Goal: Information Seeking & Learning: Check status

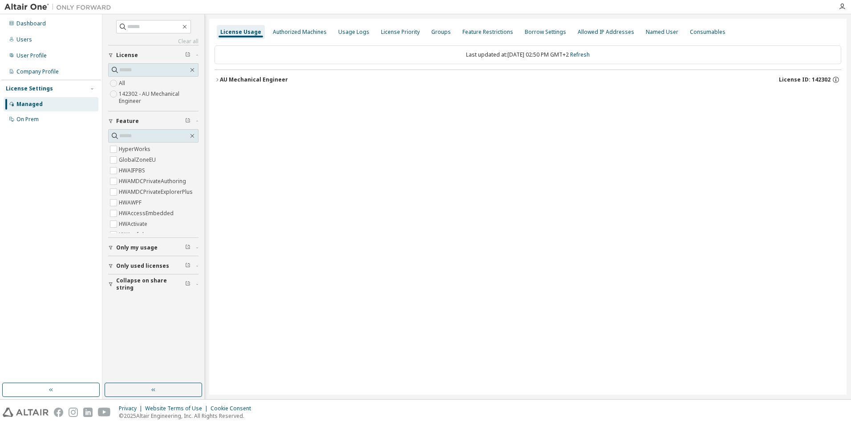
click at [220, 80] on div "AU Mechanical Engineer" at bounding box center [254, 79] width 68 height 7
click at [220, 83] on div "AU Mechanical Engineer License ID: 142302" at bounding box center [530, 80] width 621 height 8
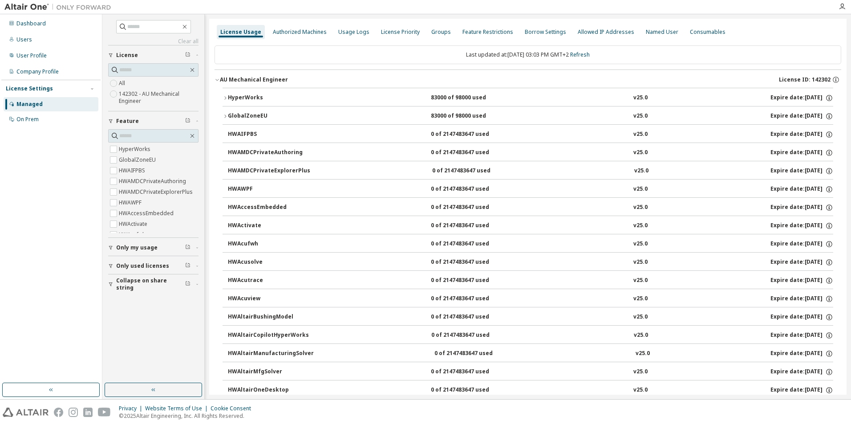
click at [225, 102] on button "HyperWorks 83000 of 98000 used v25.0 Expire date: 2026-05-01" at bounding box center [528, 98] width 611 height 20
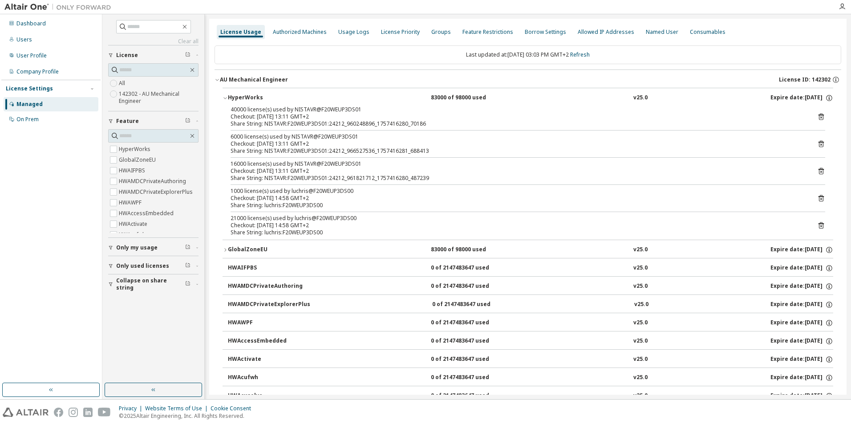
drag, startPoint x: 297, startPoint y: 112, endPoint x: 316, endPoint y: 113, distance: 19.2
click at [316, 113] on div "40000 license(s) used by NISTAVR@F20WEUP3DS01 Checkout: 2025-09-09 13:11 GMT+2" at bounding box center [517, 113] width 573 height 14
drag, startPoint x: 316, startPoint y: 113, endPoint x: 316, endPoint y: 132, distance: 18.7
click at [316, 132] on div "40000 license(s) used by NISTAVR@F20WEUP3DS01 Checkout: 2025-09-09 13:11 GMT+2 …" at bounding box center [528, 173] width 611 height 134
drag, startPoint x: 316, startPoint y: 132, endPoint x: 304, endPoint y: 197, distance: 65.9
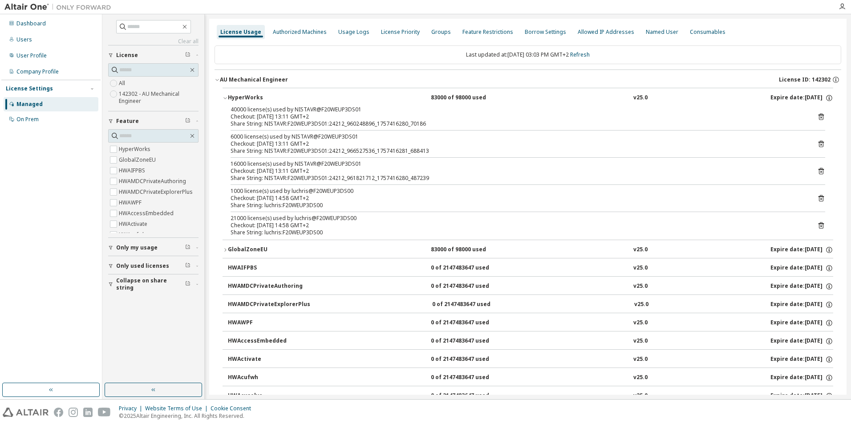
click at [304, 197] on div "Checkout: 2025-09-09 14:58 GMT+2" at bounding box center [517, 198] width 573 height 7
drag, startPoint x: 304, startPoint y: 197, endPoint x: 285, endPoint y: 191, distance: 20.4
click at [285, 191] on div "1000 license(s) used by luchris@F20WEUP3DS00" at bounding box center [517, 190] width 573 height 7
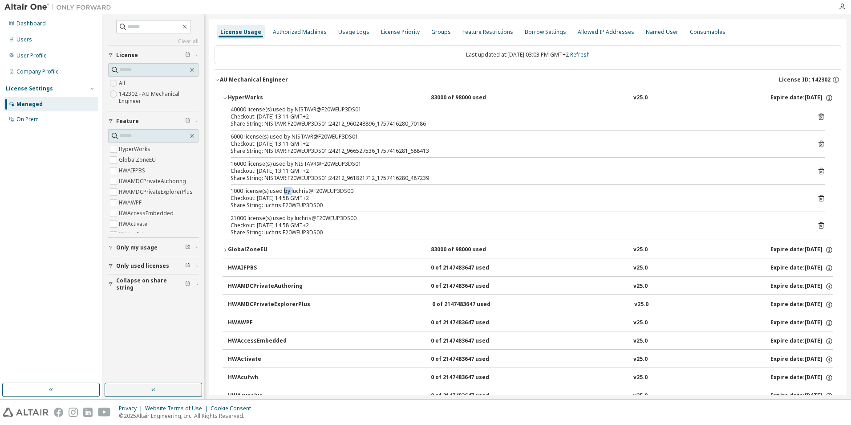
click at [285, 191] on div "1000 license(s) used by luchris@F20WEUP3DS00" at bounding box center [517, 190] width 573 height 7
drag, startPoint x: 285, startPoint y: 191, endPoint x: 281, endPoint y: 212, distance: 21.7
click at [281, 212] on div "40000 license(s) used by NISTAVR@F20WEUP3DS01 Checkout: 2025-09-09 13:11 GMT+2 …" at bounding box center [528, 173] width 611 height 134
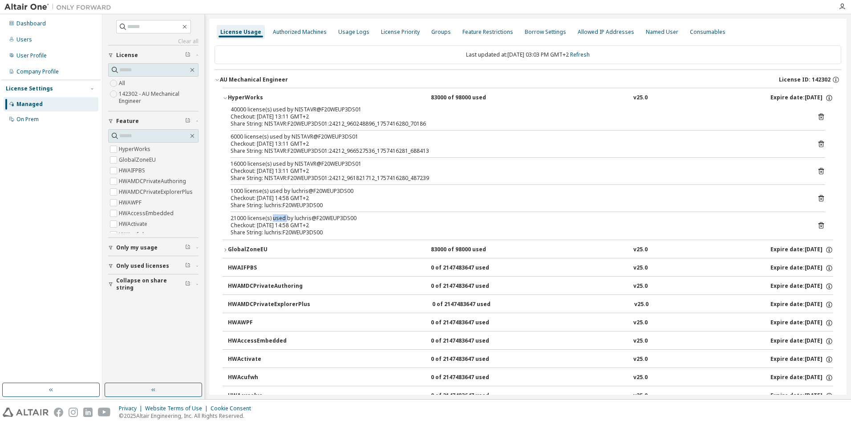
drag, startPoint x: 281, startPoint y: 212, endPoint x: 281, endPoint y: 218, distance: 5.3
click at [281, 218] on div "21000 license(s) used by luchris@F20WEUP3DS00" at bounding box center [517, 218] width 573 height 7
click at [281, 221] on div "21000 license(s) used by luchris@F20WEUP3DS00" at bounding box center [517, 218] width 573 height 7
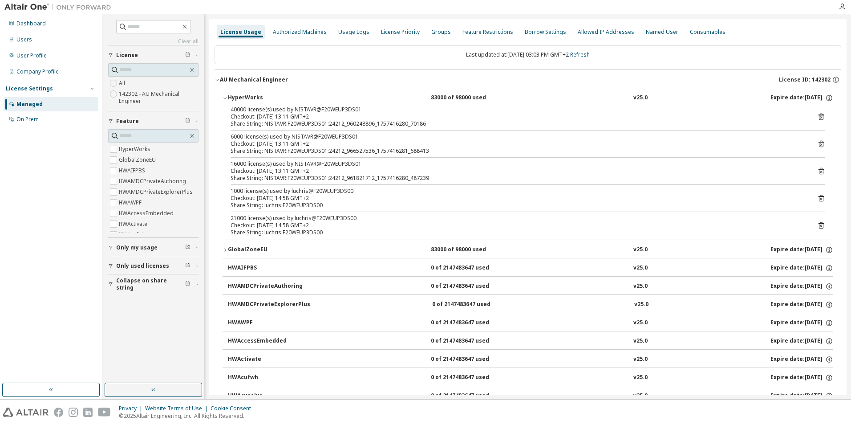
click at [216, 82] on button "AU Mechanical Engineer License ID: 142302" at bounding box center [528, 80] width 627 height 20
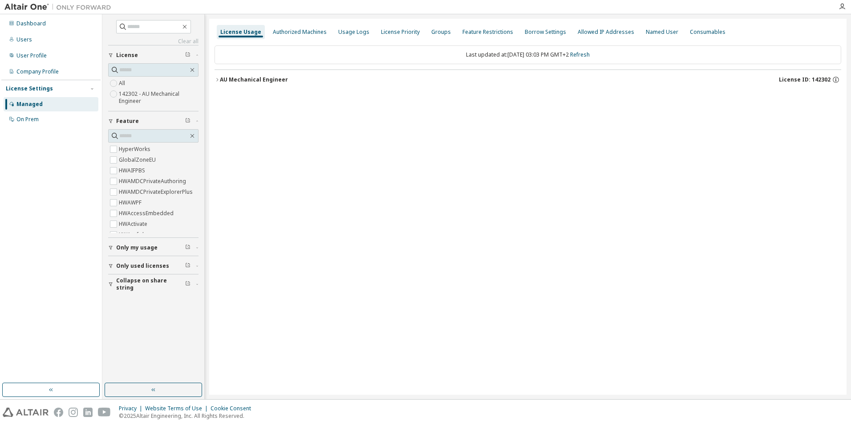
click at [217, 81] on icon "button" at bounding box center [217, 79] width 2 height 3
click at [215, 83] on button "AU Mechanical Engineer License ID: 142302" at bounding box center [528, 80] width 627 height 20
